Goal: Information Seeking & Learning: Find specific fact

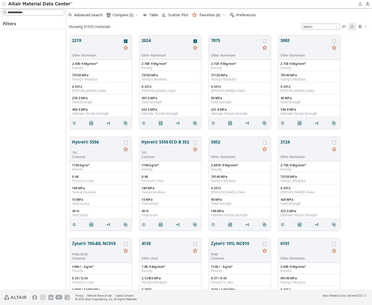
scroll to position [255, 302]
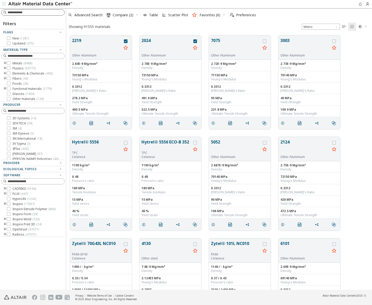
click at [40, 12] on input at bounding box center [36, 12] width 57 height 5
type input "**"
click at [75, 39] on button "2219" at bounding box center [97, 45] width 50 height 16
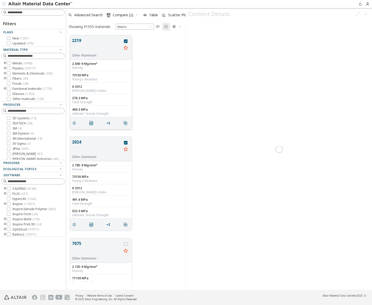
scroll to position [247, 116]
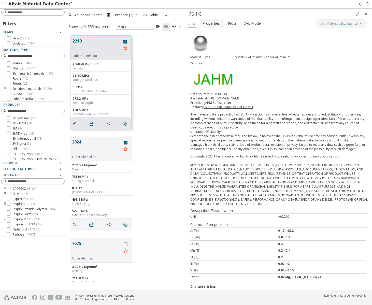
click at [212, 25] on span "Properties" at bounding box center [211, 23] width 17 height 8
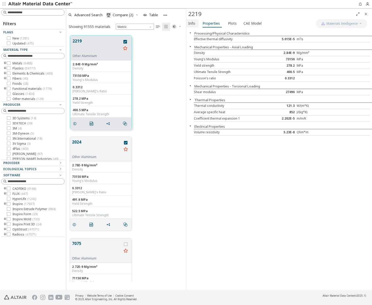
click at [195, 24] on span "Info" at bounding box center [192, 23] width 8 height 8
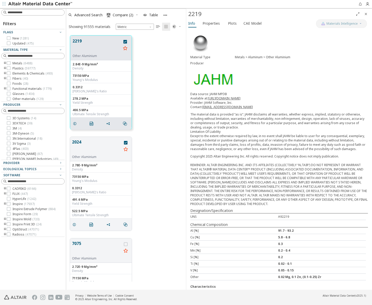
scroll to position [19, 0]
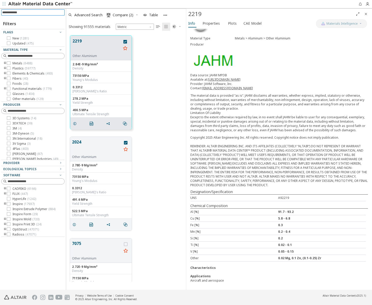
click at [30, 14] on input at bounding box center [33, 13] width 62 height 6
type input "***"
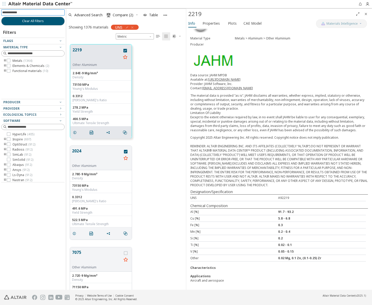
scroll to position [246, 116]
click at [127, 26] on icon "button" at bounding box center [127, 27] width 4 height 4
click at [119, 39] on icon "Close" at bounding box center [117, 40] width 4 height 4
click at [134, 27] on icon "button" at bounding box center [132, 27] width 4 height 4
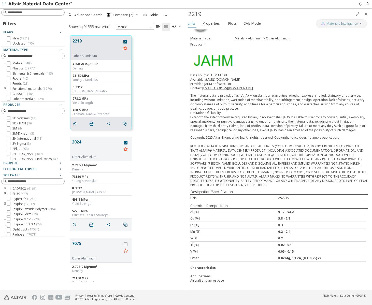
scroll to position [247, 116]
click at [37, 13] on input at bounding box center [33, 13] width 62 height 6
type input "*"
type input "**"
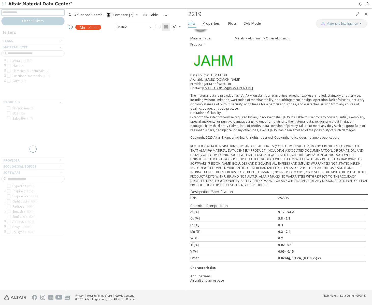
scroll to position [246, 116]
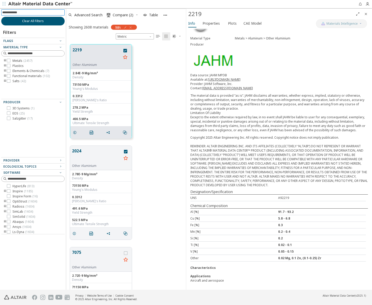
click at [37, 21] on span "Clear All Filters" at bounding box center [33, 21] width 22 height 4
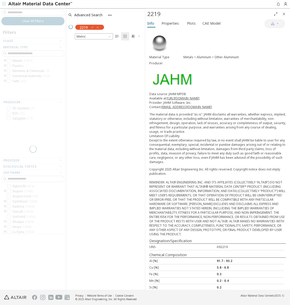
scroll to position [246, 75]
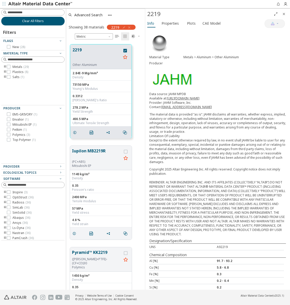
click at [33, 23] on span "Clear All Filters" at bounding box center [33, 21] width 22 height 4
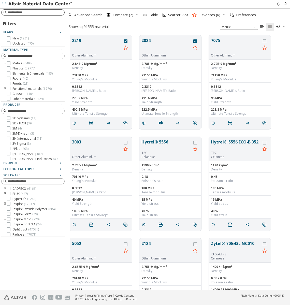
scroll to position [255, 220]
click at [40, 13] on input at bounding box center [33, 13] width 62 height 6
type input "**"
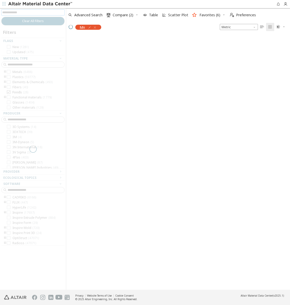
scroll to position [254, 220]
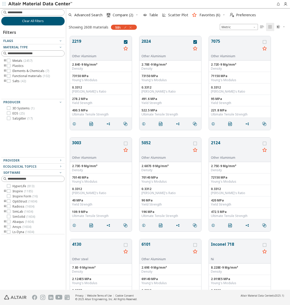
click at [31, 21] on span "Clear All Filters" at bounding box center [33, 21] width 22 height 4
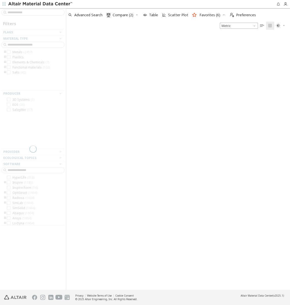
scroll to position [256, 220]
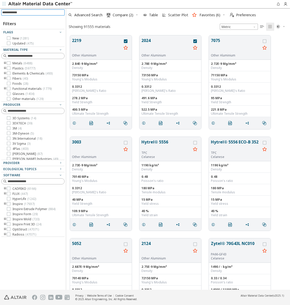
click at [30, 13] on input at bounding box center [33, 13] width 62 height 6
type input "**"
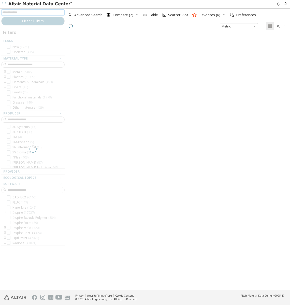
scroll to position [254, 220]
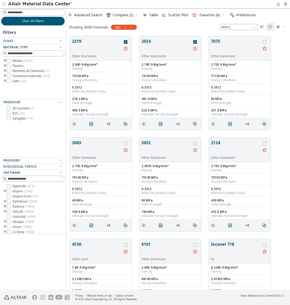
click at [31, 21] on span "Clear All Filters" at bounding box center [33, 21] width 22 height 4
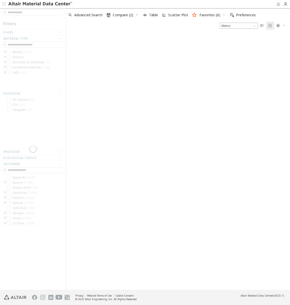
scroll to position [256, 220]
